Goal: Navigation & Orientation: Find specific page/section

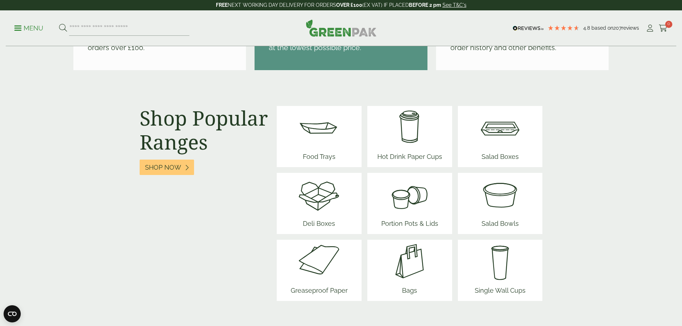
scroll to position [859, 0]
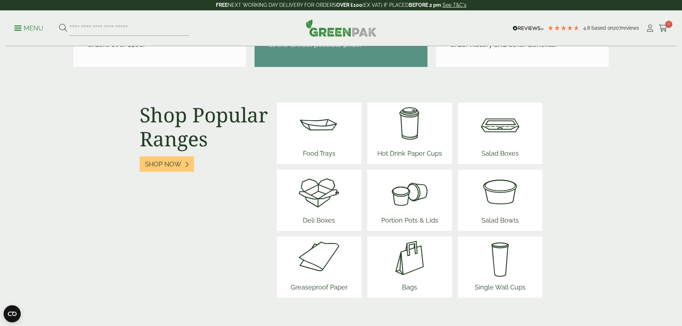
click at [508, 196] on img at bounding box center [500, 191] width 43 height 43
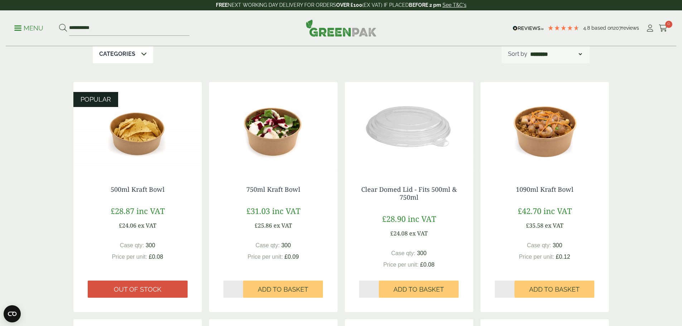
scroll to position [143, 0]
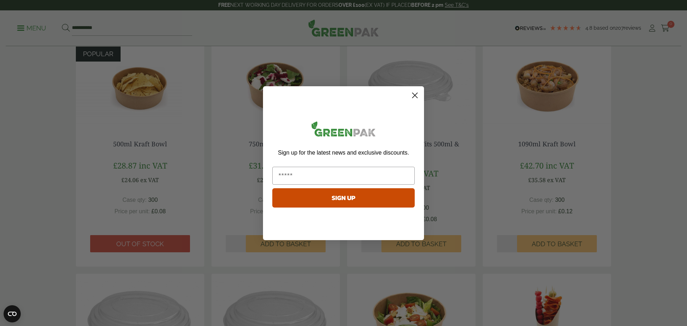
click at [415, 94] on circle "Close dialog" at bounding box center [415, 95] width 12 height 12
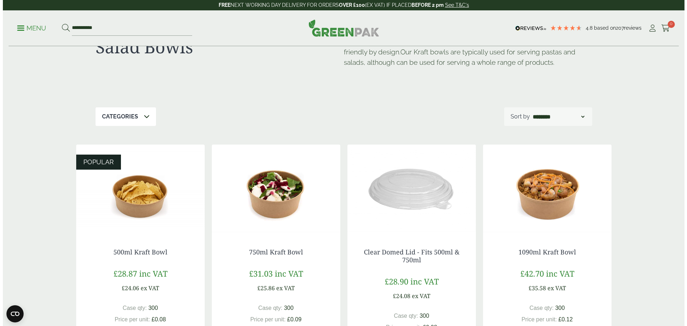
scroll to position [0, 0]
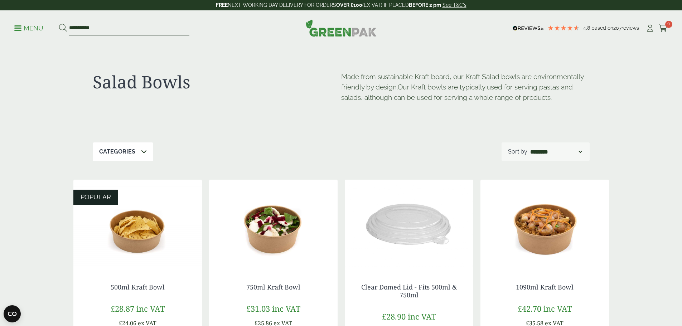
click at [20, 28] on span at bounding box center [17, 28] width 7 height 1
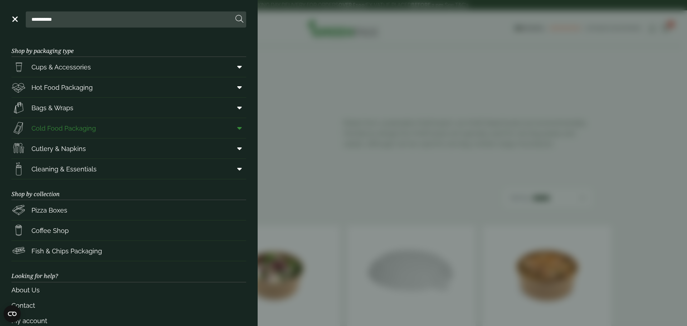
click at [82, 128] on span "Cold Food Packaging" at bounding box center [64, 129] width 64 height 10
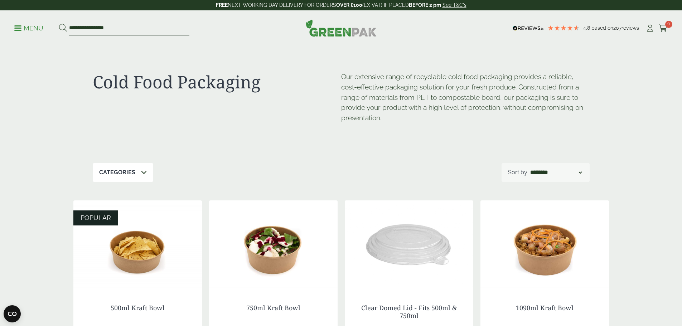
click at [16, 27] on div "**********" at bounding box center [341, 28] width 671 height 36
click at [27, 28] on p "Menu" at bounding box center [28, 28] width 29 height 9
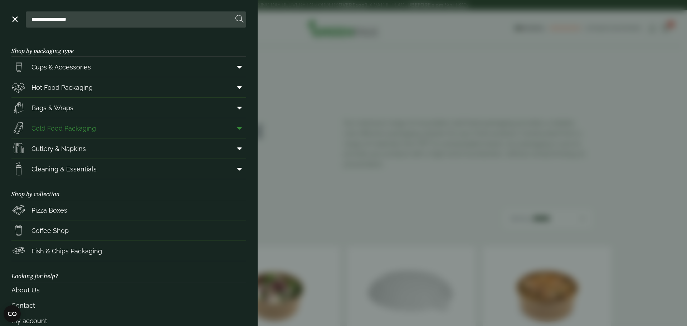
click at [237, 129] on icon at bounding box center [239, 128] width 5 height 7
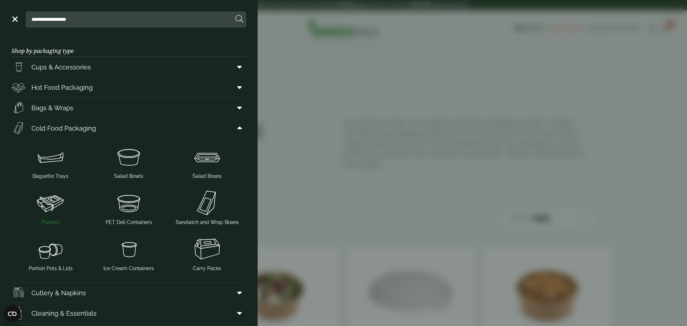
click at [52, 202] on img at bounding box center [50, 203] width 73 height 29
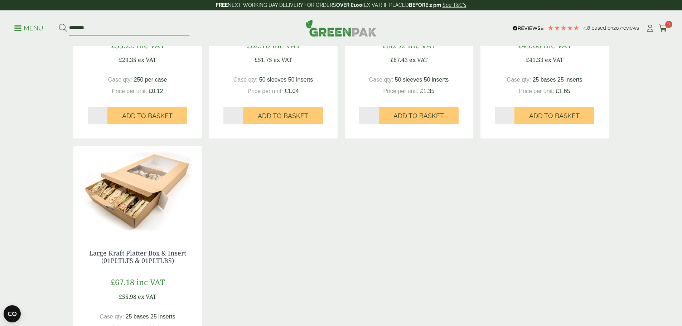
scroll to position [286, 0]
